Goal: Task Accomplishment & Management: Manage account settings

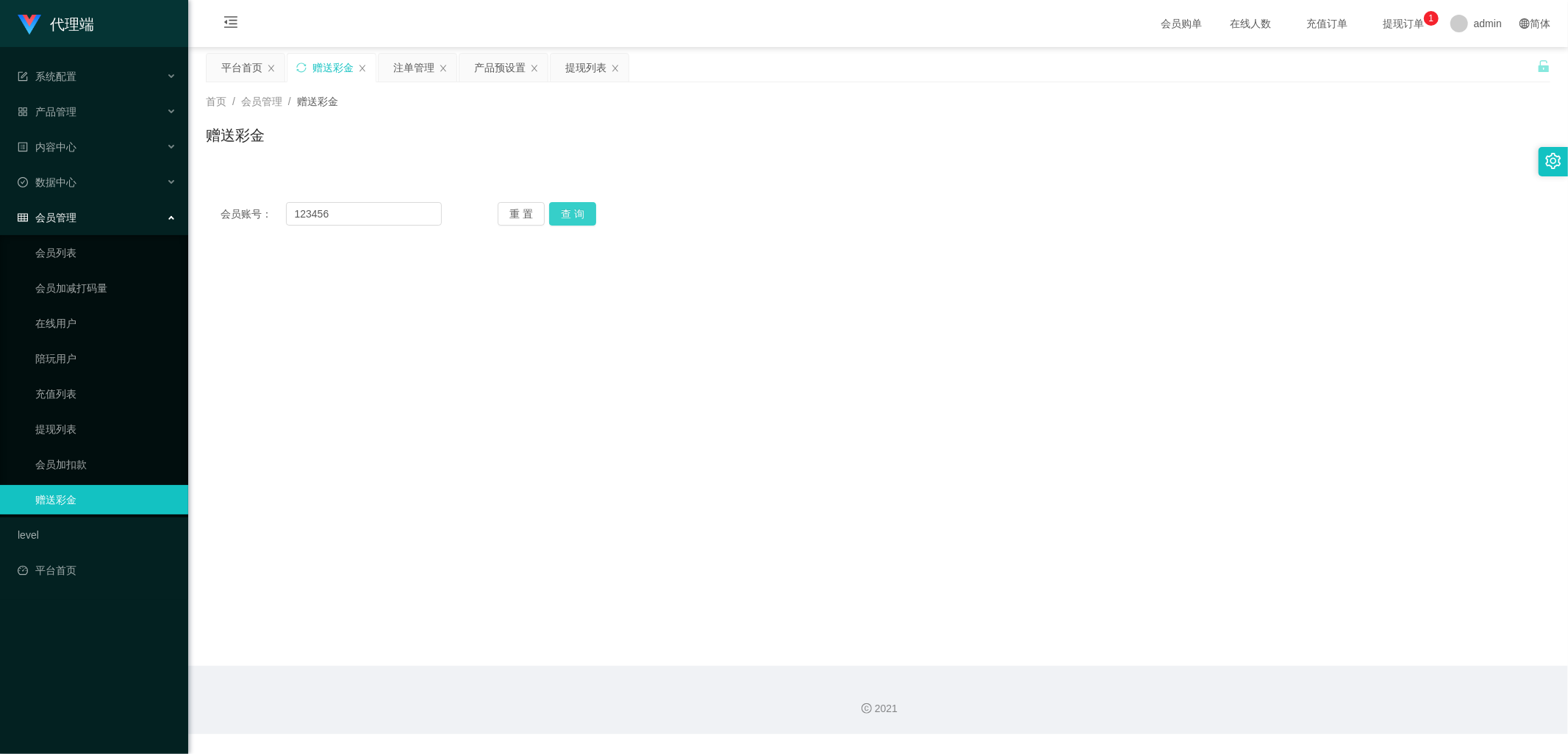
type input "123456"
click at [564, 215] on button "查 询" at bounding box center [572, 213] width 47 height 24
click at [496, 69] on div "产品预设置" at bounding box center [500, 67] width 51 height 28
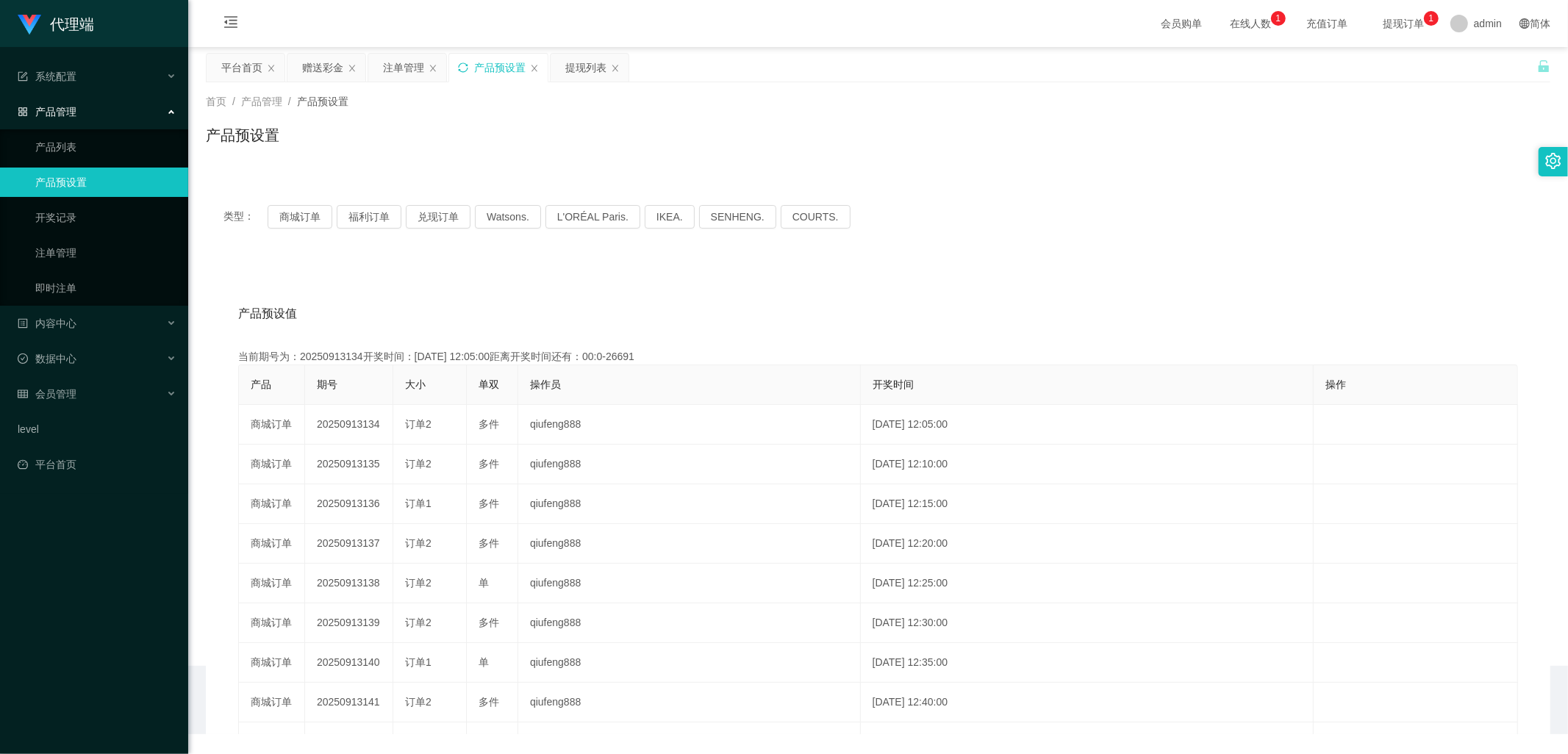
click at [466, 69] on icon "图标: sync" at bounding box center [463, 68] width 10 height 10
click at [468, 68] on icon "图标: sync" at bounding box center [463, 68] width 10 height 10
click at [324, 72] on div "赠送彩金" at bounding box center [322, 67] width 41 height 28
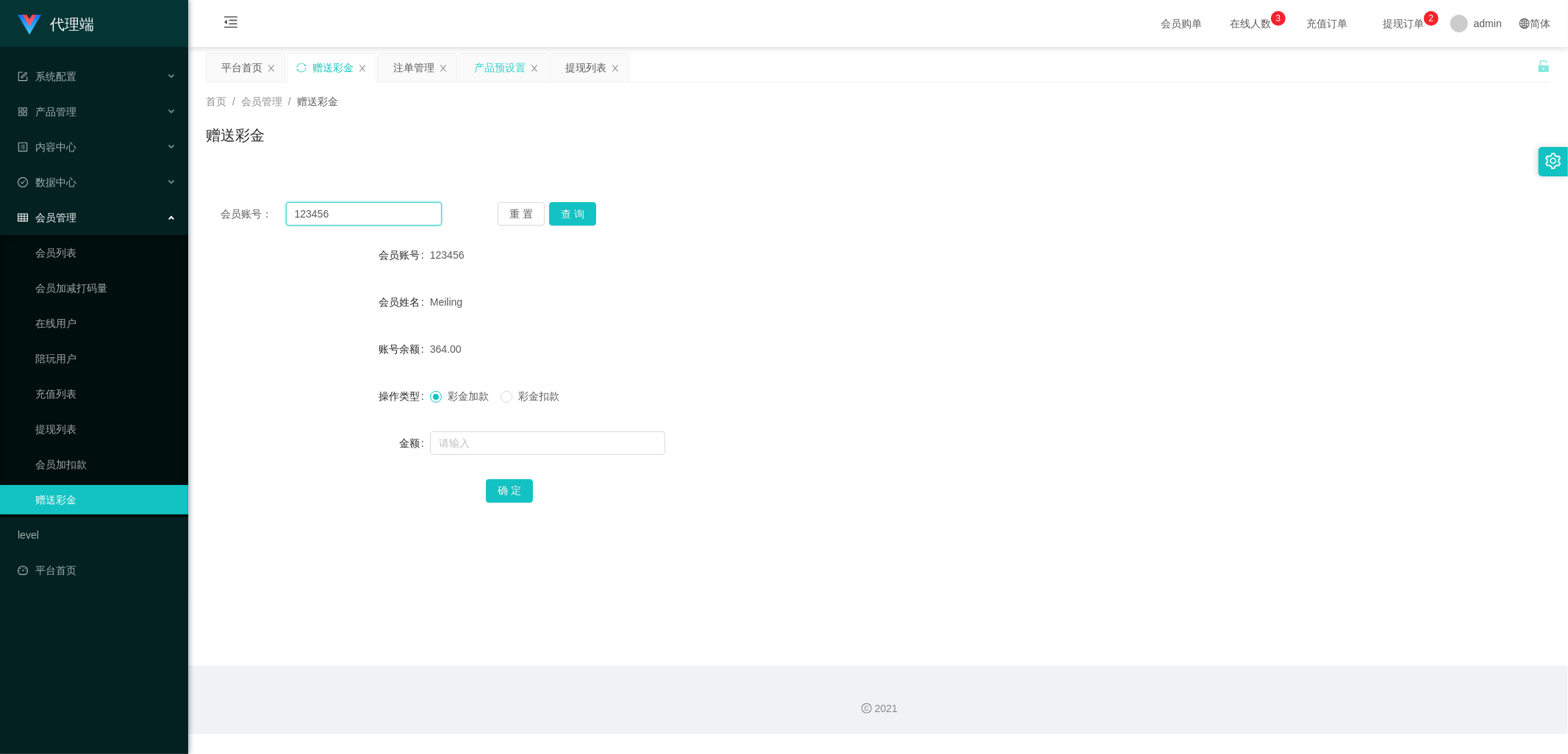
drag, startPoint x: 356, startPoint y: 214, endPoint x: 252, endPoint y: 221, distance: 104.2
click at [252, 220] on div "会员账号： 123456" at bounding box center [331, 213] width 221 height 24
click at [411, 66] on div "注单管理" at bounding box center [413, 67] width 41 height 28
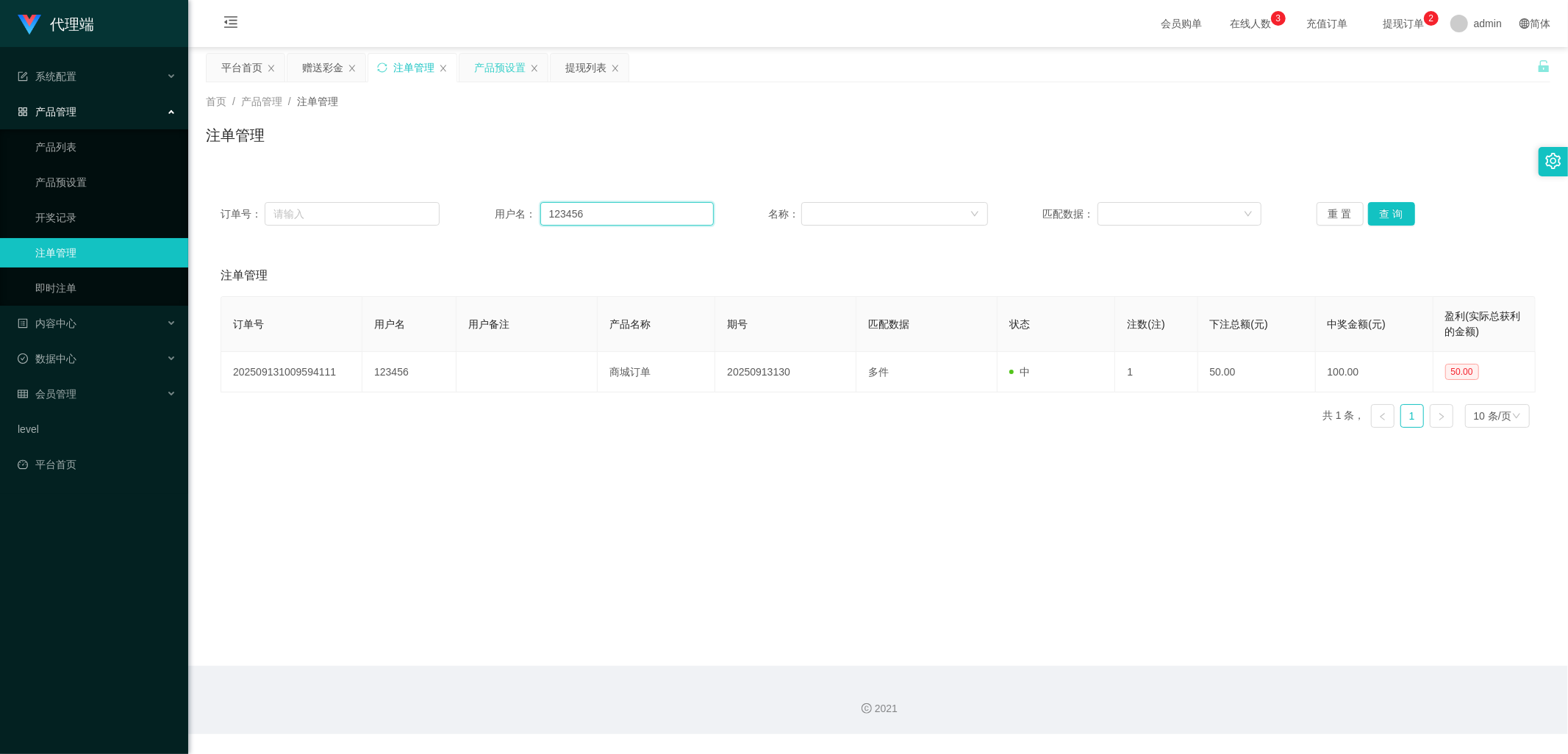
drag, startPoint x: 614, startPoint y: 209, endPoint x: 643, endPoint y: 208, distance: 29.0
click at [614, 209] on input "123456" at bounding box center [627, 213] width 173 height 24
click at [1390, 214] on button "查 询" at bounding box center [1391, 213] width 47 height 24
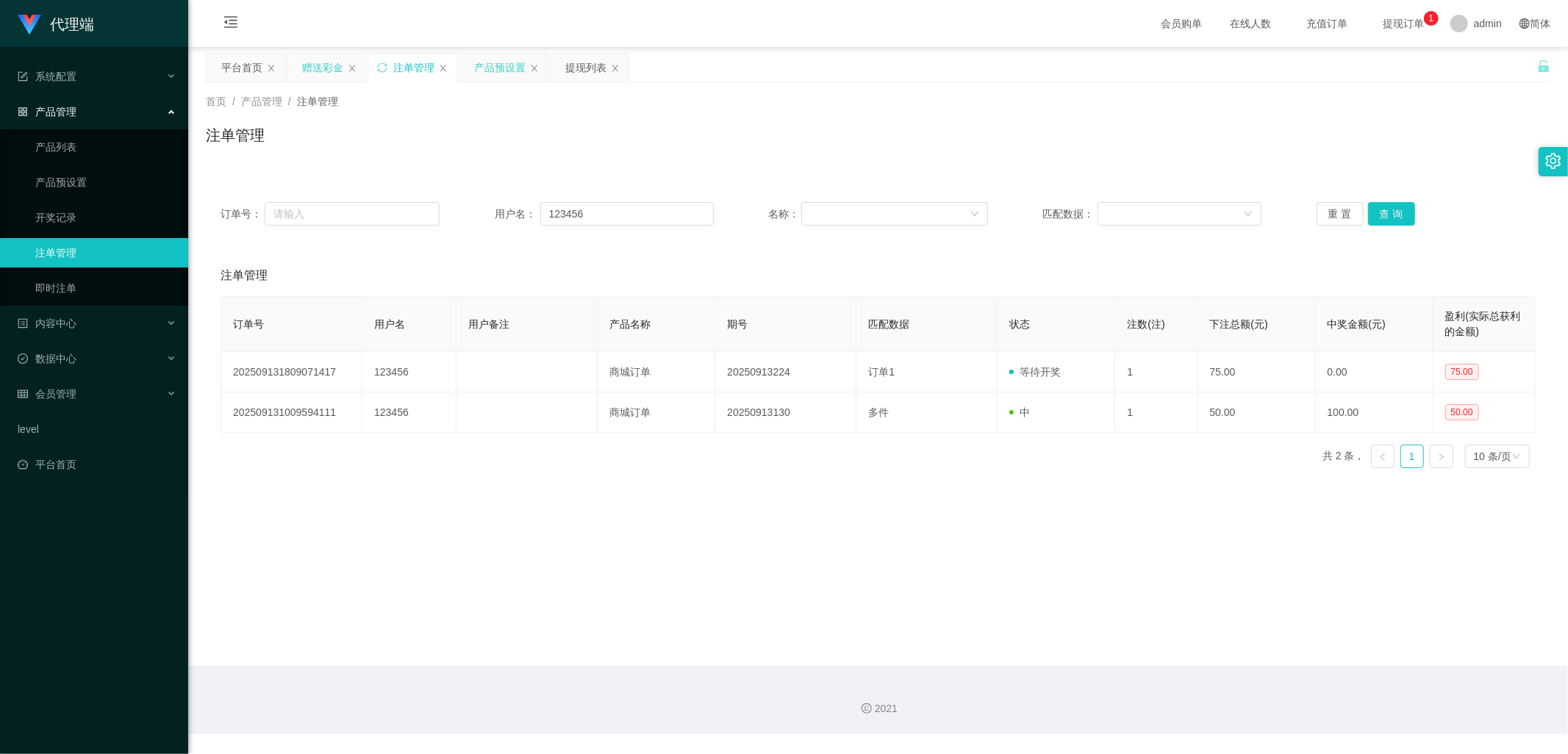
click at [312, 69] on div "赠送彩金" at bounding box center [322, 67] width 41 height 28
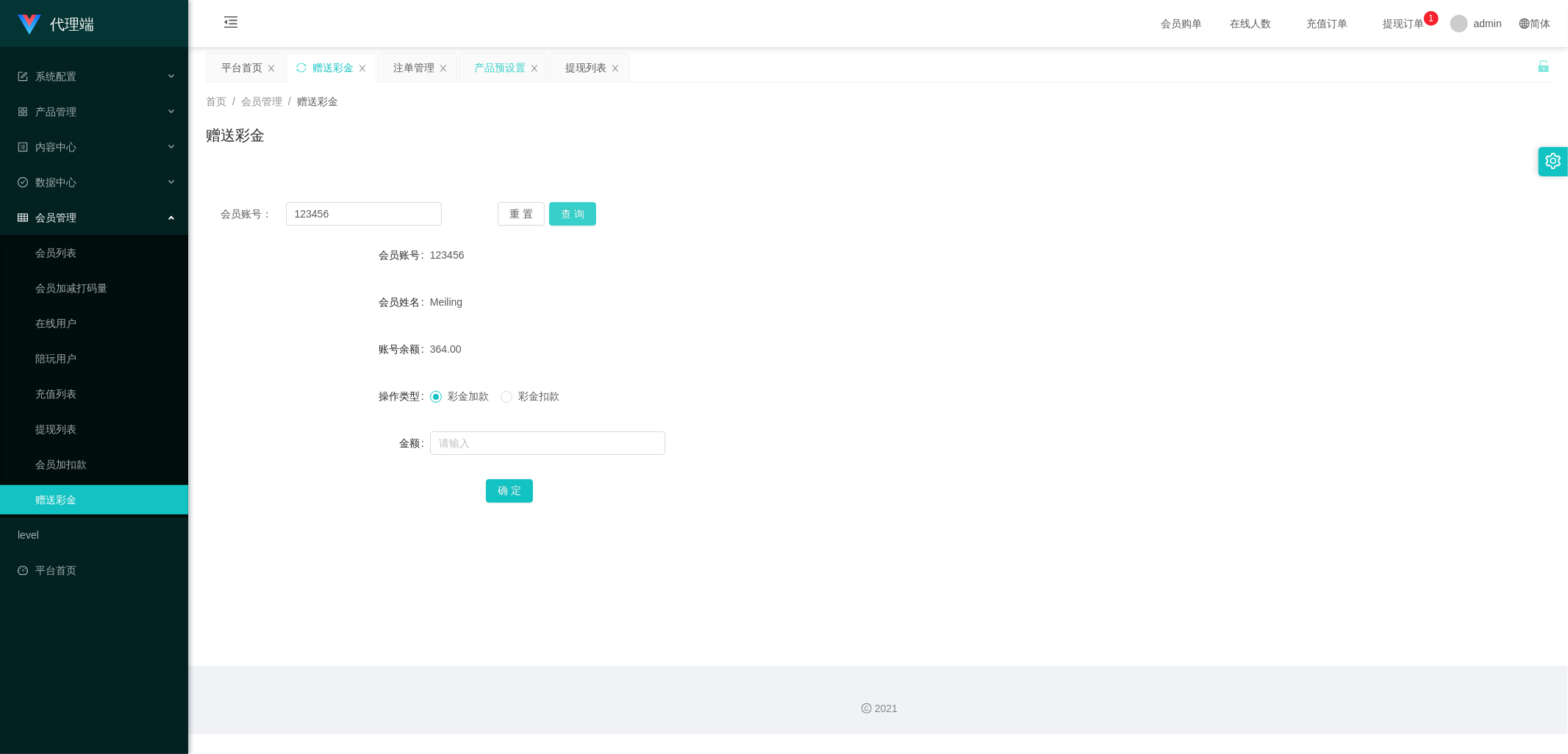
click at [572, 219] on button "查 询" at bounding box center [572, 213] width 47 height 24
drag, startPoint x: 352, startPoint y: 223, endPoint x: 236, endPoint y: 218, distance: 116.1
click at [230, 208] on div "会员账号： 123456" at bounding box center [331, 213] width 221 height 24
drag, startPoint x: 579, startPoint y: 63, endPoint x: 577, endPoint y: 98, distance: 35.1
click at [579, 63] on div "提现列表" at bounding box center [585, 67] width 41 height 28
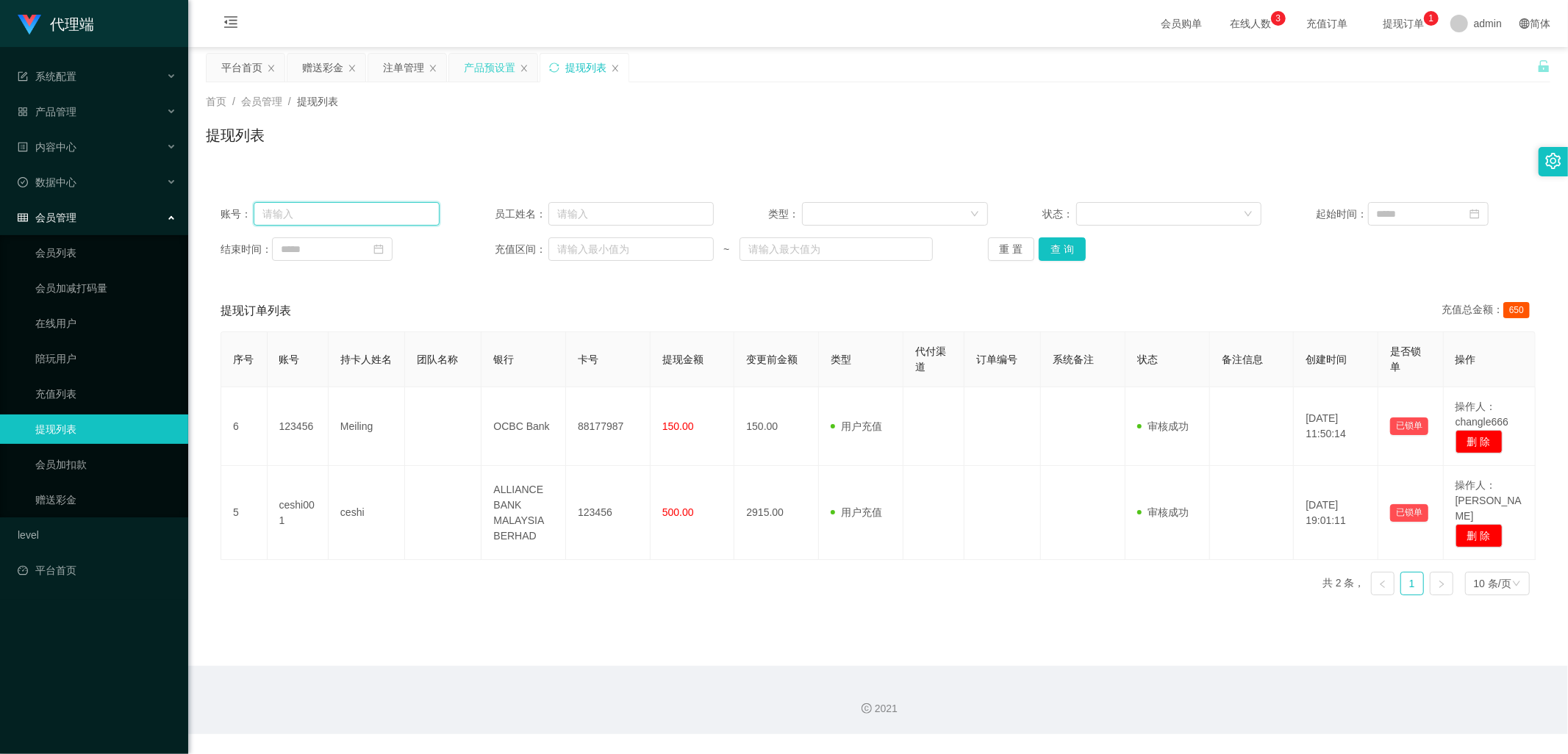
click at [373, 209] on input "text" at bounding box center [346, 213] width 186 height 24
paste input "123456"
type input "123456"
click at [1048, 244] on button "查 询" at bounding box center [1061, 248] width 47 height 24
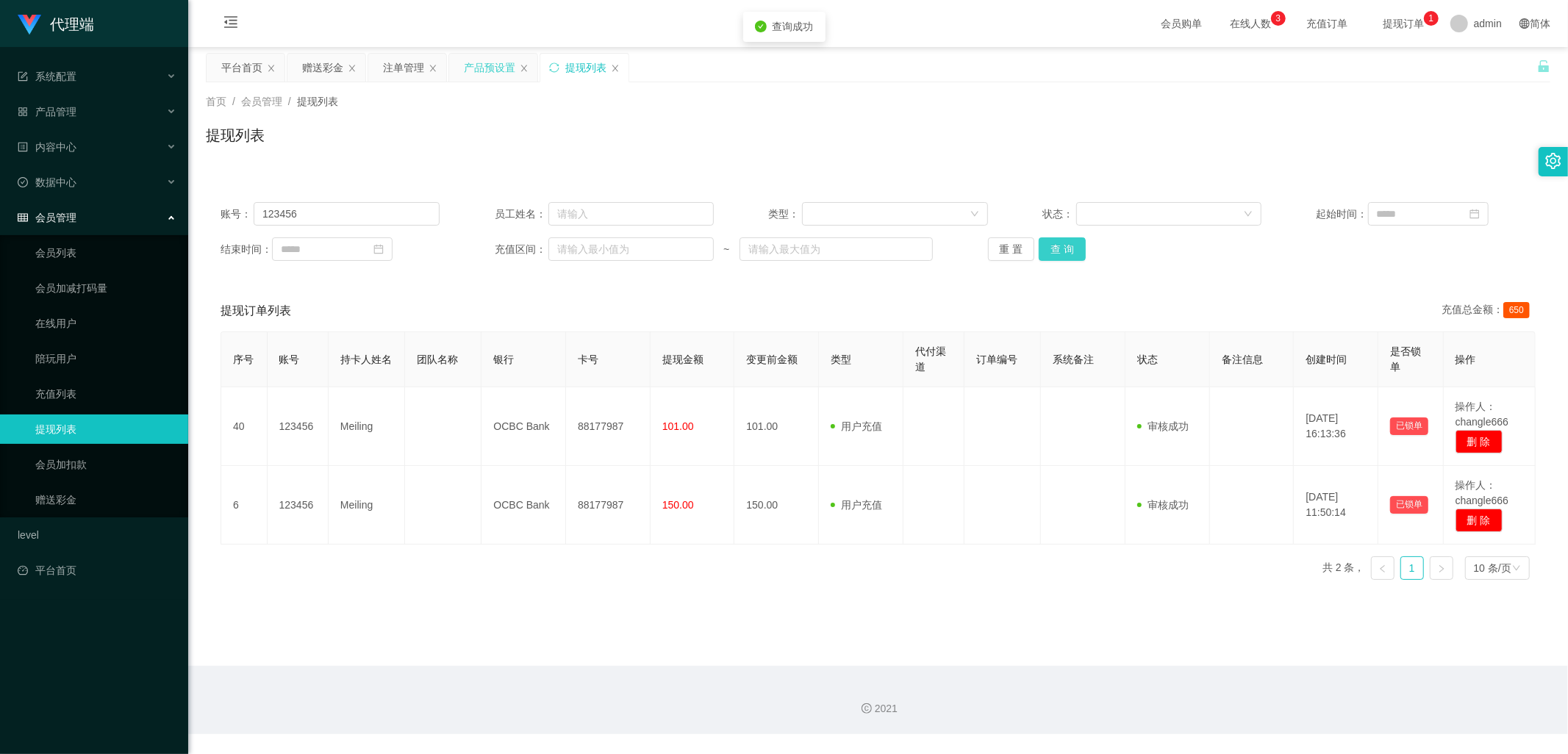
click at [1067, 246] on button "查 询" at bounding box center [1061, 248] width 47 height 24
click at [324, 67] on div "赠送彩金" at bounding box center [322, 67] width 41 height 28
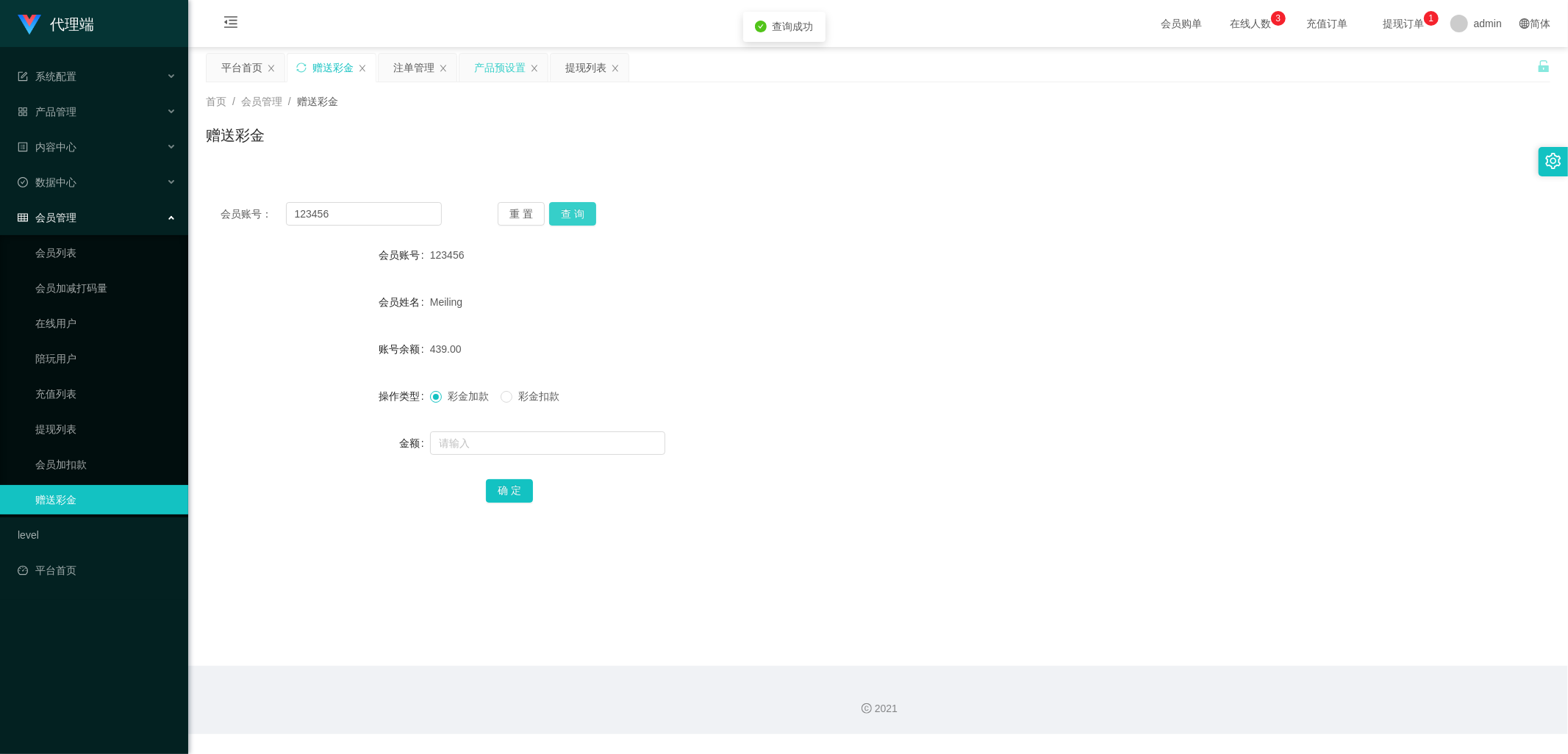
click at [574, 210] on button "查 询" at bounding box center [572, 213] width 47 height 24
drag, startPoint x: 369, startPoint y: 216, endPoint x: 260, endPoint y: 224, distance: 109.3
click at [257, 215] on div "会员账号： 123456" at bounding box center [331, 213] width 221 height 24
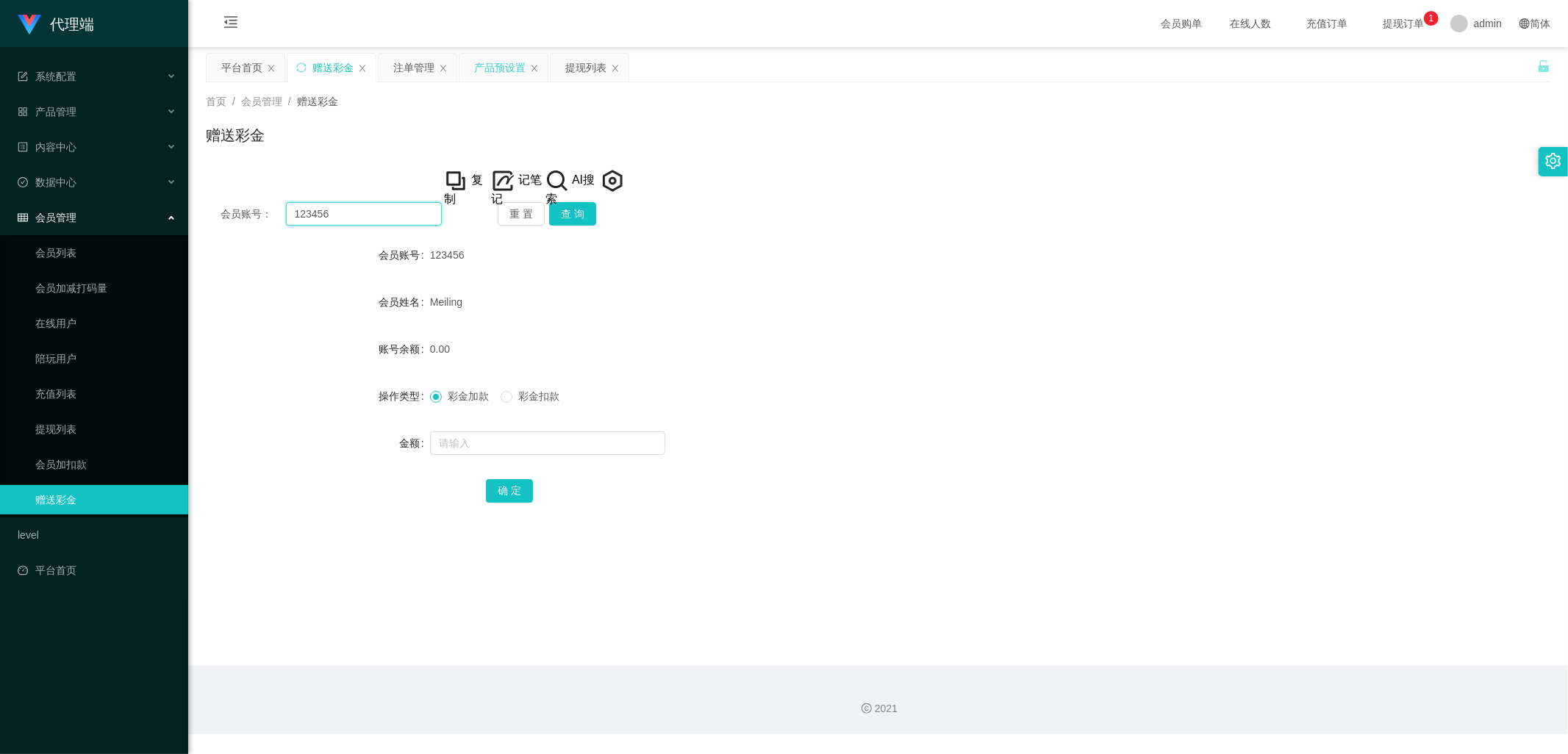
paste input "alexchngymailcom"
type input "alexchngymailcom"
click at [575, 210] on button "查 询" at bounding box center [572, 213] width 47 height 24
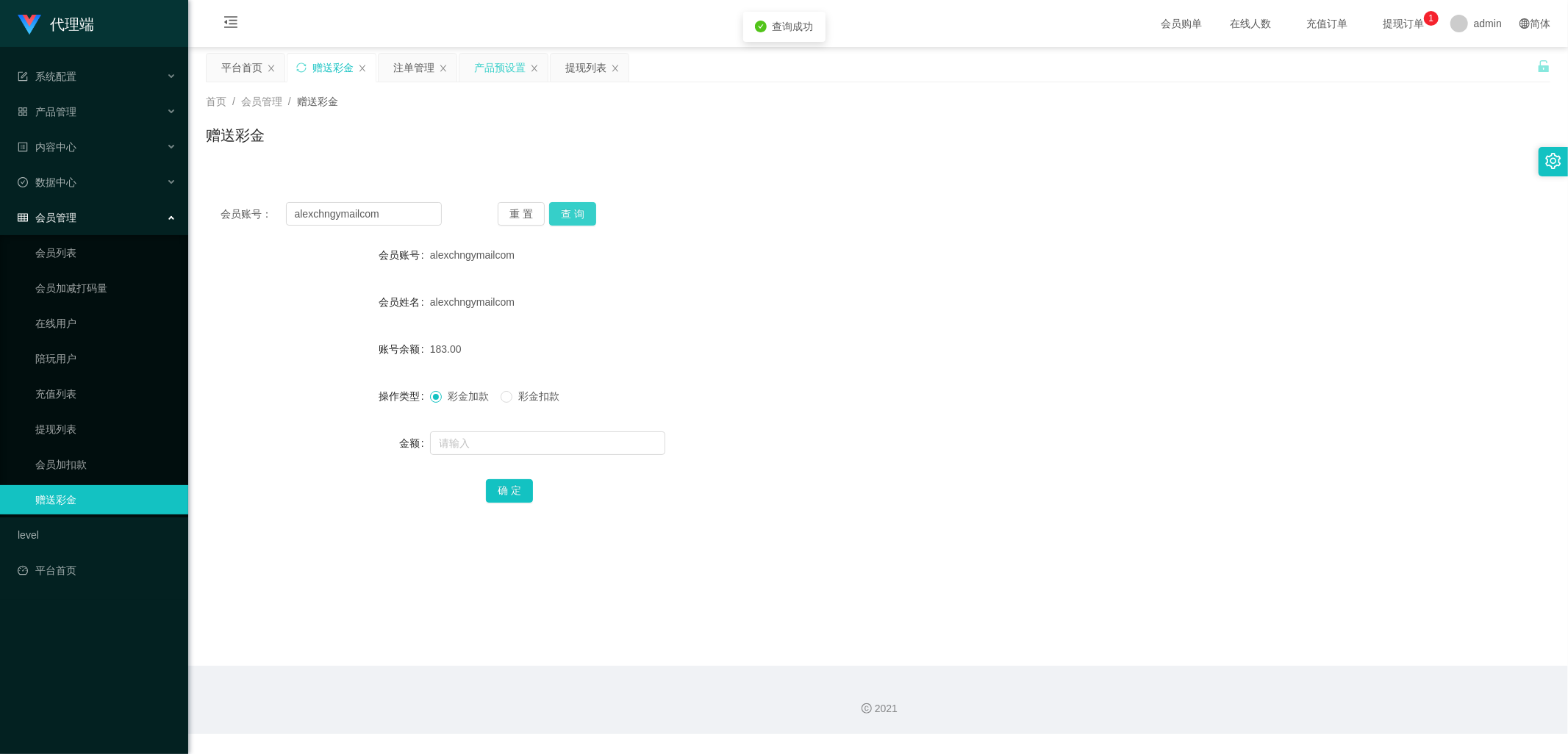
click at [575, 210] on button "查 询" at bounding box center [572, 213] width 47 height 24
